Goal: Task Accomplishment & Management: Manage account settings

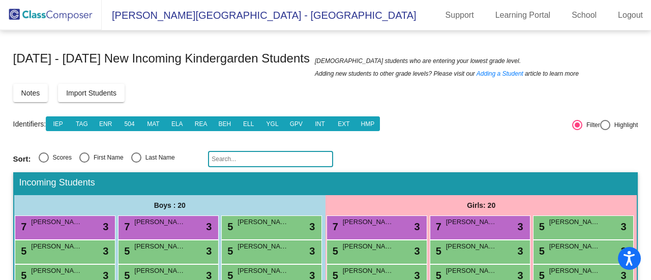
scroll to position [80, 0]
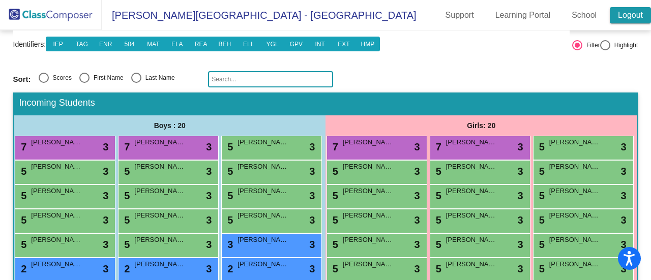
click at [629, 14] on link "Logout" at bounding box center [630, 15] width 41 height 16
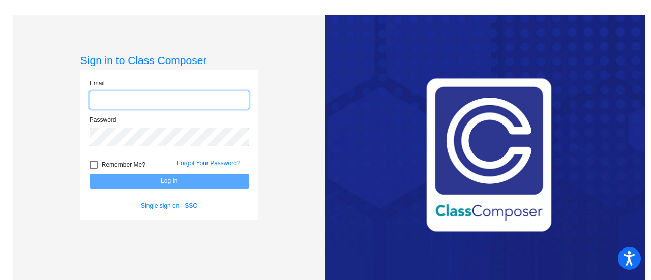
click at [153, 104] on input "email" at bounding box center [170, 100] width 160 height 19
type input "[PERSON_NAME][EMAIL_ADDRESS][PERSON_NAME][DOMAIN_NAME]"
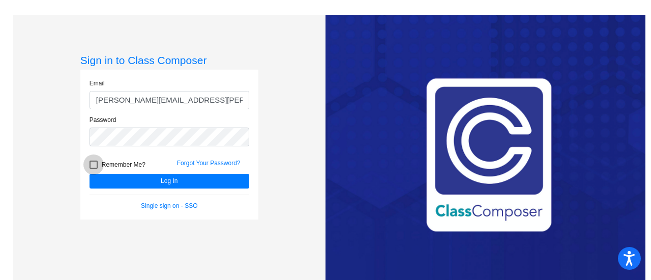
click at [93, 165] on div at bounding box center [94, 165] width 8 height 8
click at [93, 169] on input "Remember Me?" at bounding box center [93, 169] width 1 height 1
checkbox input "true"
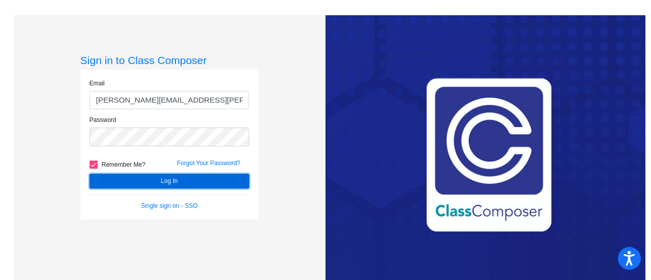
click at [152, 186] on button "Log In" at bounding box center [170, 181] width 160 height 15
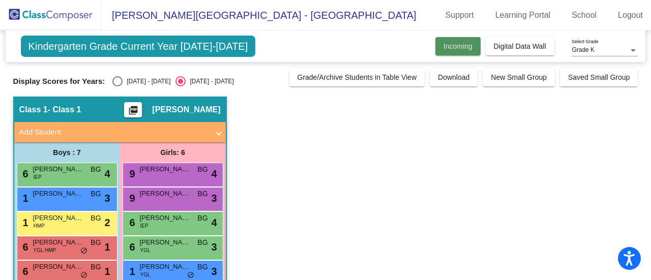
click at [457, 50] on button "Incoming" at bounding box center [457, 46] width 45 height 18
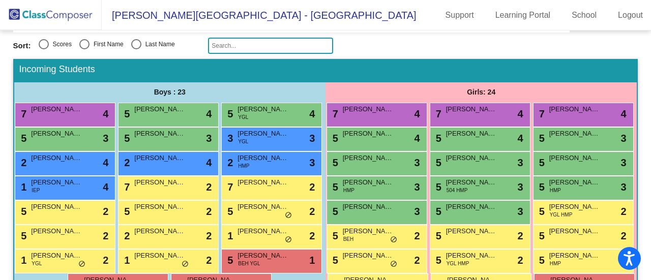
scroll to position [106, 0]
